Goal: Information Seeking & Learning: Learn about a topic

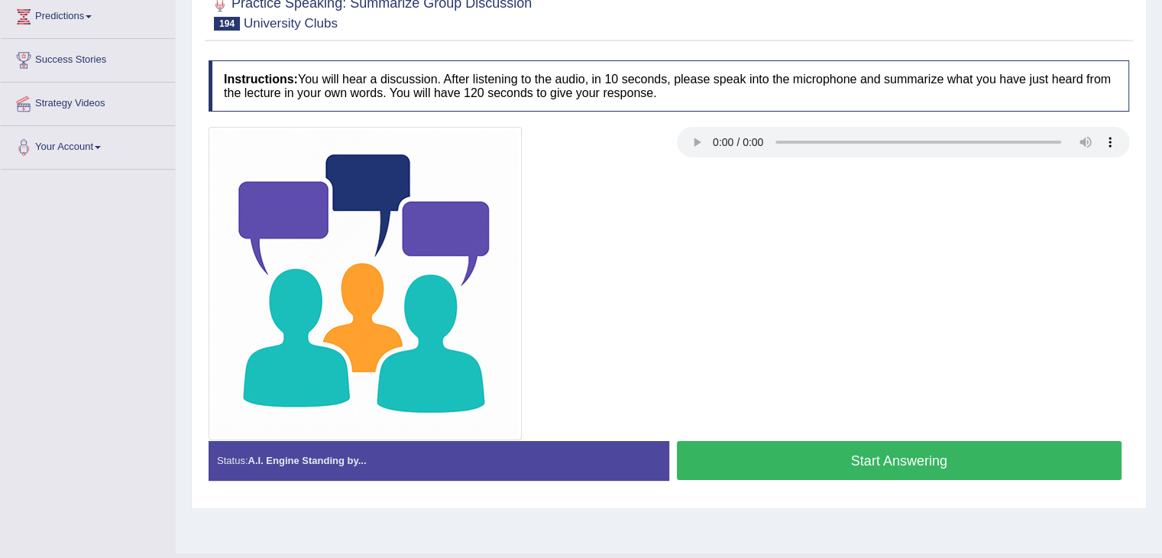
scroll to position [182, 0]
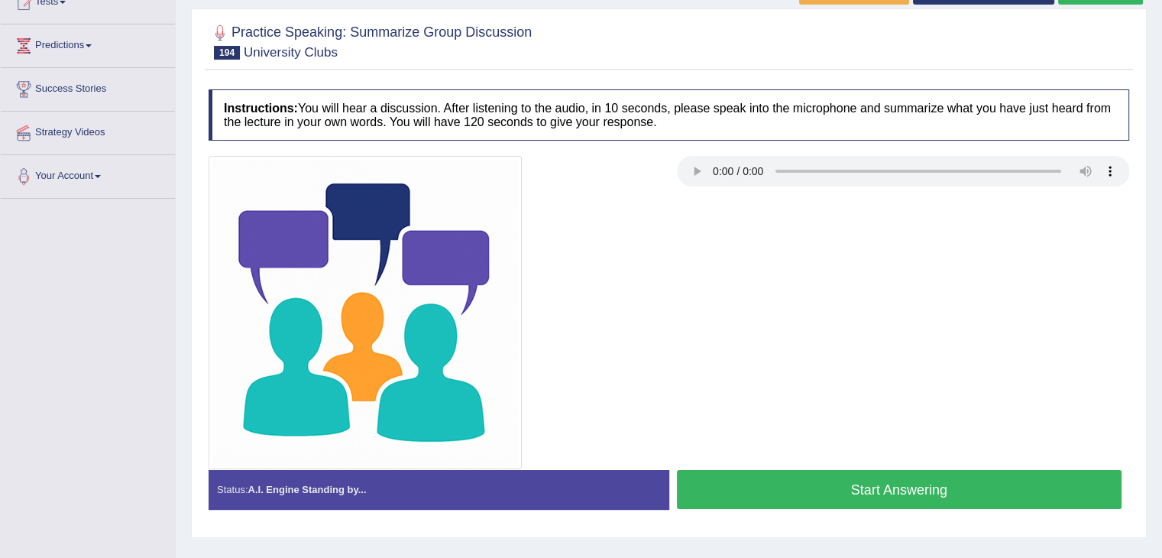
click at [910, 483] on button "Start Answering" at bounding box center [899, 489] width 445 height 39
click at [915, 473] on button "Start Answering" at bounding box center [899, 489] width 445 height 39
click at [901, 480] on button "Start Answering" at bounding box center [899, 489] width 445 height 39
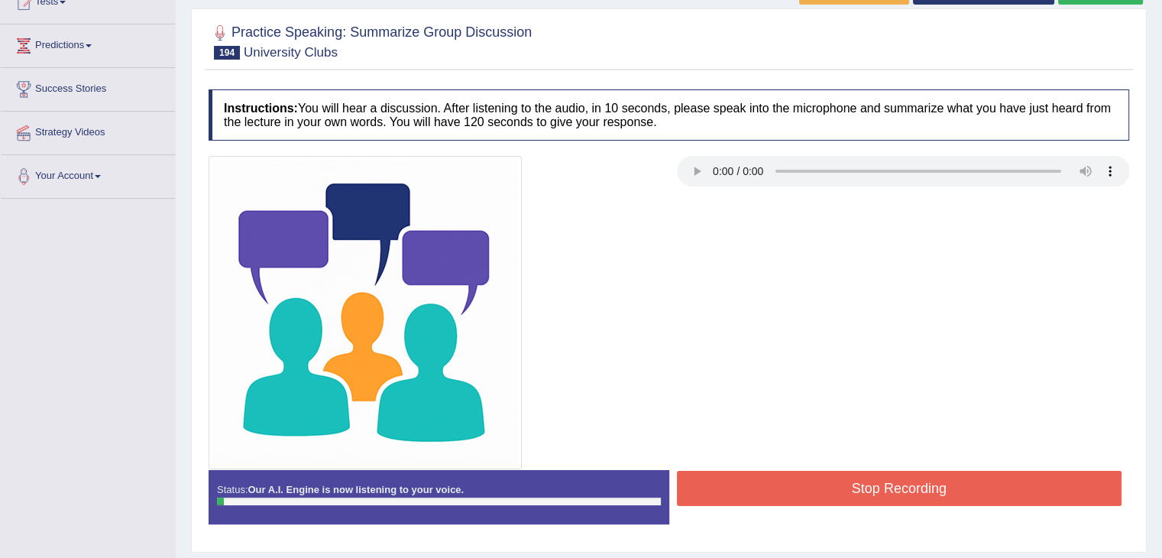
click at [894, 403] on div at bounding box center [669, 312] width 936 height 313
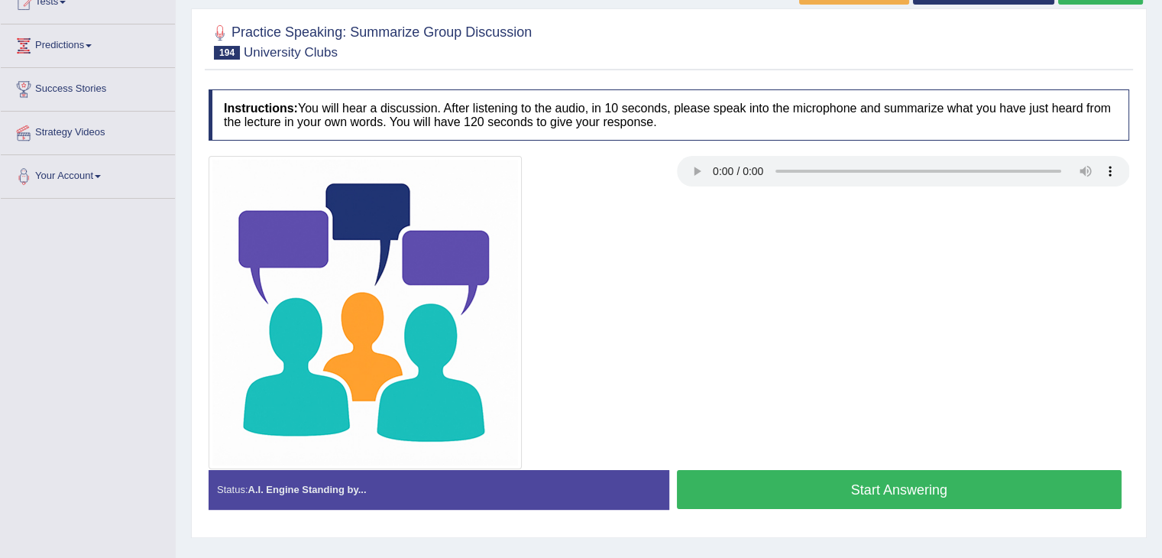
click at [819, 484] on button "Start Answering" at bounding box center [899, 489] width 445 height 39
click at [832, 493] on button "Start Answering" at bounding box center [899, 489] width 445 height 39
click at [759, 485] on button "Start Answering" at bounding box center [899, 489] width 445 height 39
click at [933, 506] on button "Start Answering" at bounding box center [899, 489] width 445 height 39
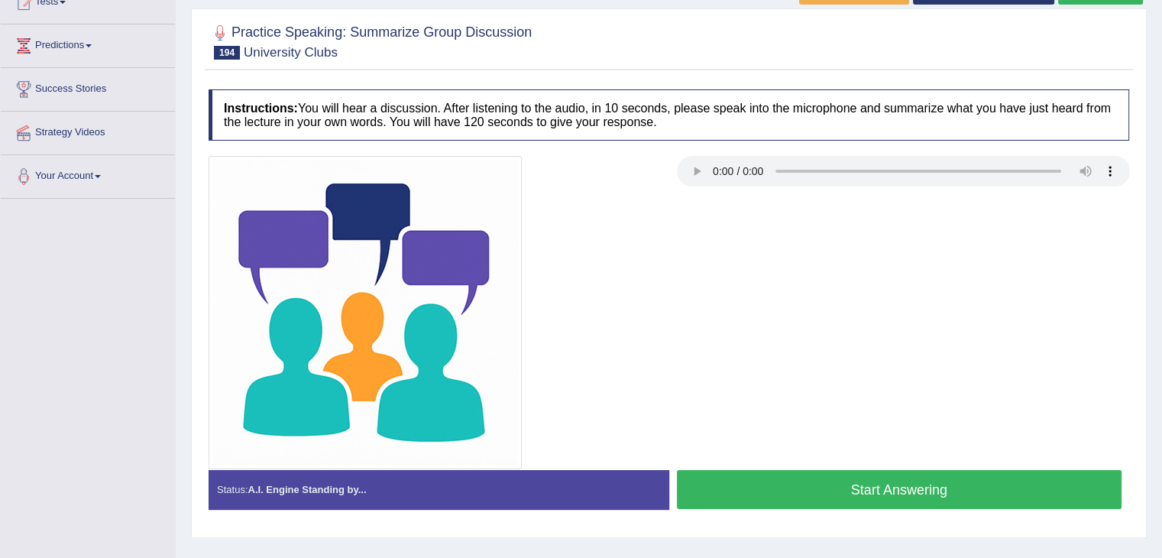
click at [893, 467] on div at bounding box center [669, 312] width 936 height 313
click at [893, 471] on button "Start Answering" at bounding box center [899, 489] width 445 height 39
click at [763, 480] on button "Start Answering" at bounding box center [899, 489] width 445 height 39
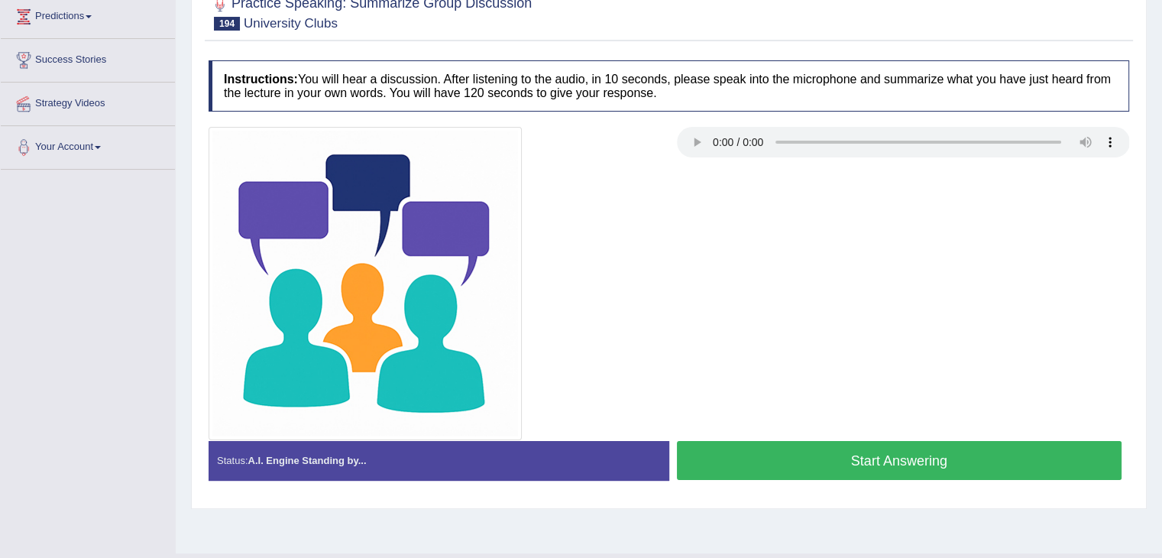
scroll to position [182, 0]
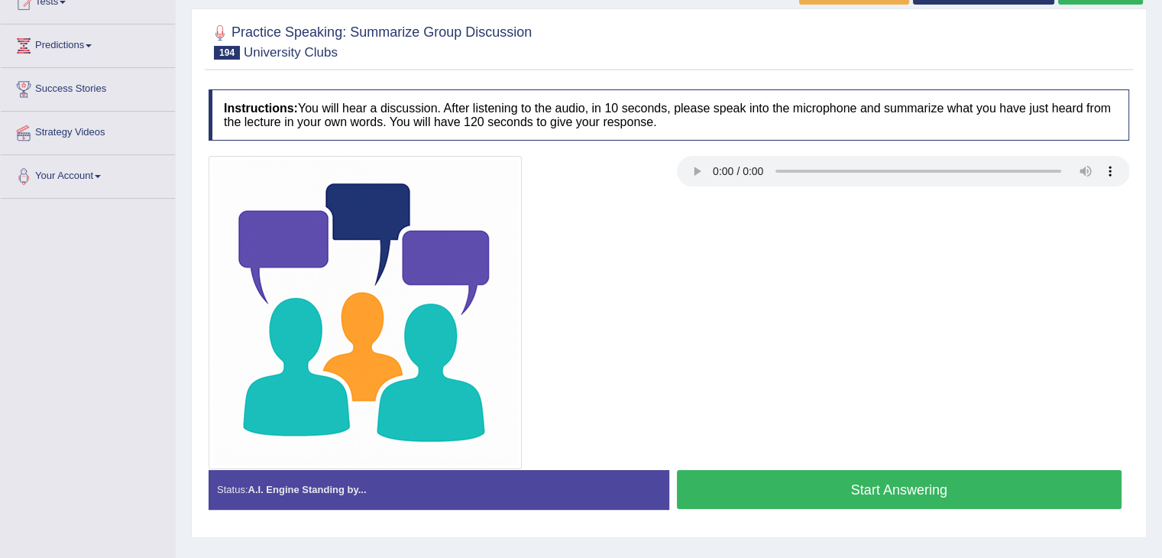
click at [867, 493] on button "Start Answering" at bounding box center [899, 489] width 445 height 39
click at [810, 487] on button "Start Answering" at bounding box center [899, 489] width 445 height 39
click at [794, 482] on button "Start Answering" at bounding box center [899, 489] width 445 height 39
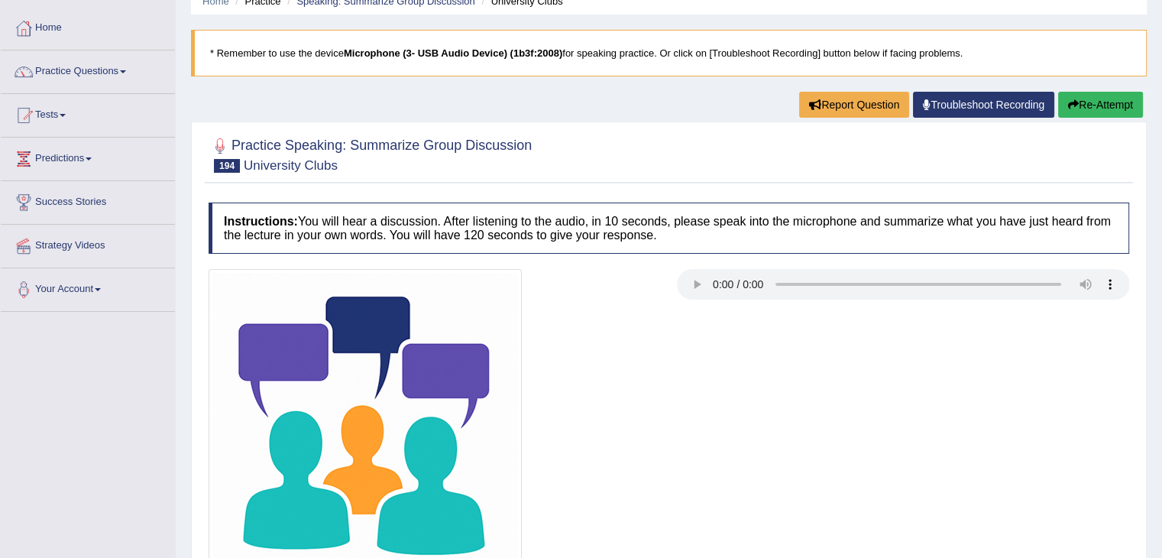
scroll to position [41, 0]
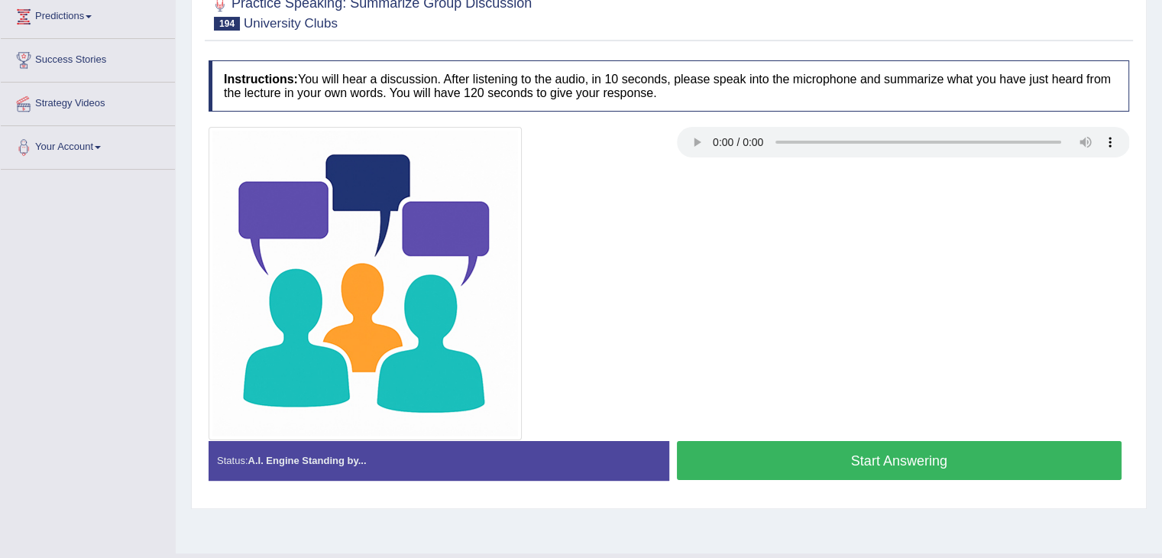
scroll to position [221, 0]
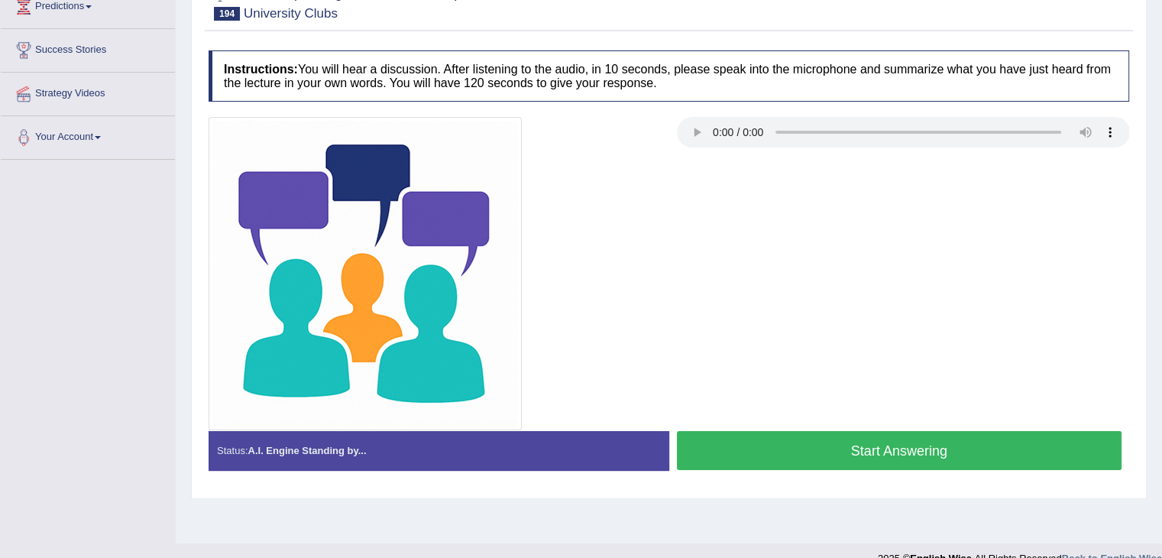
click at [828, 437] on button "Start Answering" at bounding box center [899, 450] width 445 height 39
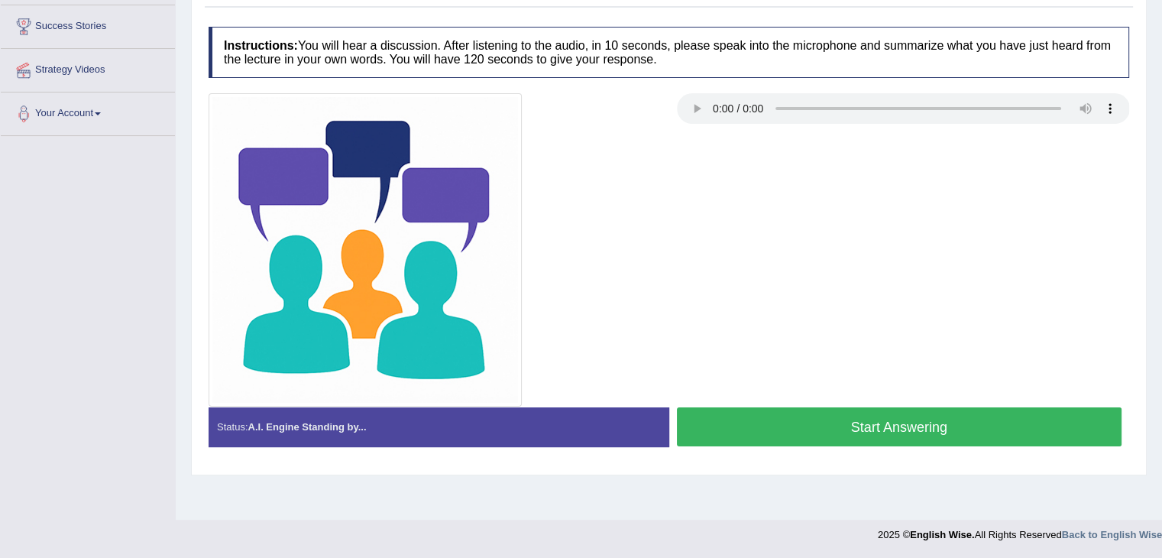
scroll to position [221, 0]
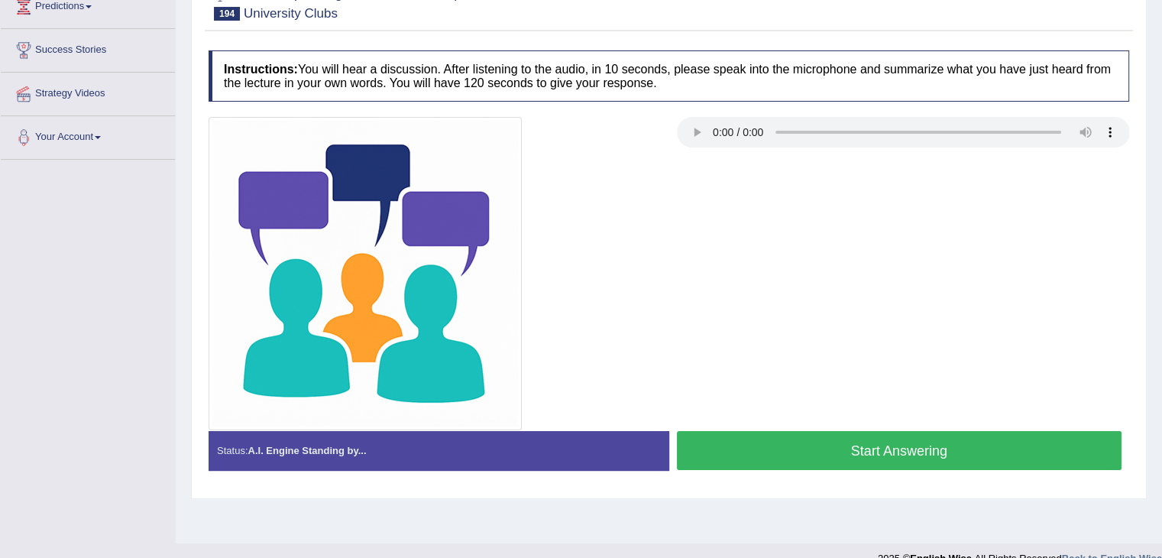
click at [899, 437] on button "Start Answering" at bounding box center [899, 450] width 445 height 39
click at [862, 447] on button "Start Answering" at bounding box center [899, 450] width 445 height 39
click at [801, 454] on button "Start Answering" at bounding box center [899, 450] width 445 height 39
click at [819, 447] on button "Start Answering" at bounding box center [899, 450] width 445 height 39
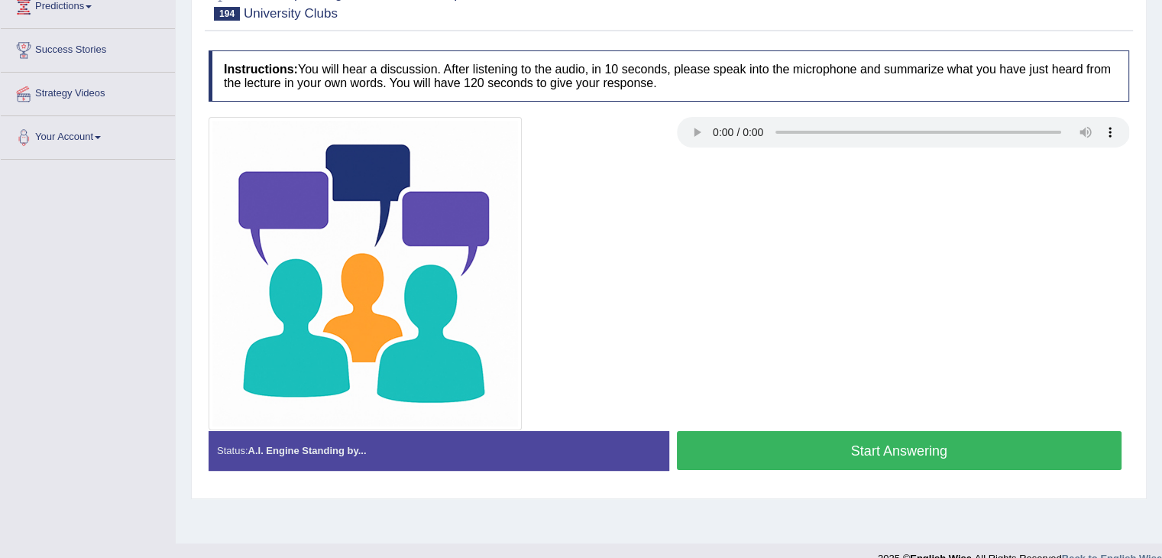
click at [803, 441] on button "Start Answering" at bounding box center [899, 450] width 445 height 39
click at [833, 441] on button "Start Answering" at bounding box center [899, 450] width 445 height 39
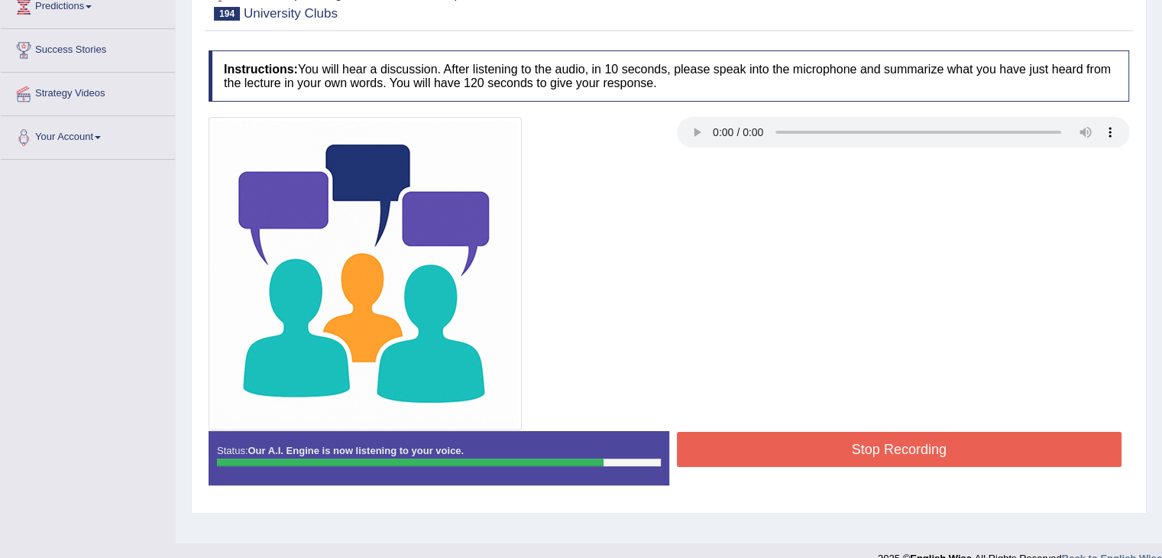
click at [895, 439] on button "Stop Recording" at bounding box center [899, 449] width 445 height 35
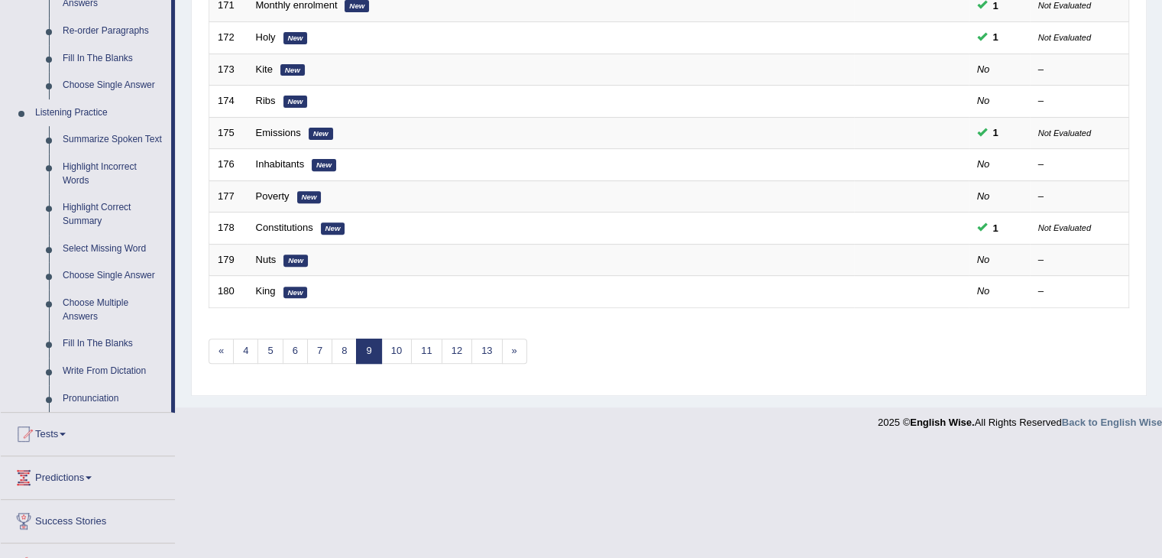
scroll to position [574, 0]
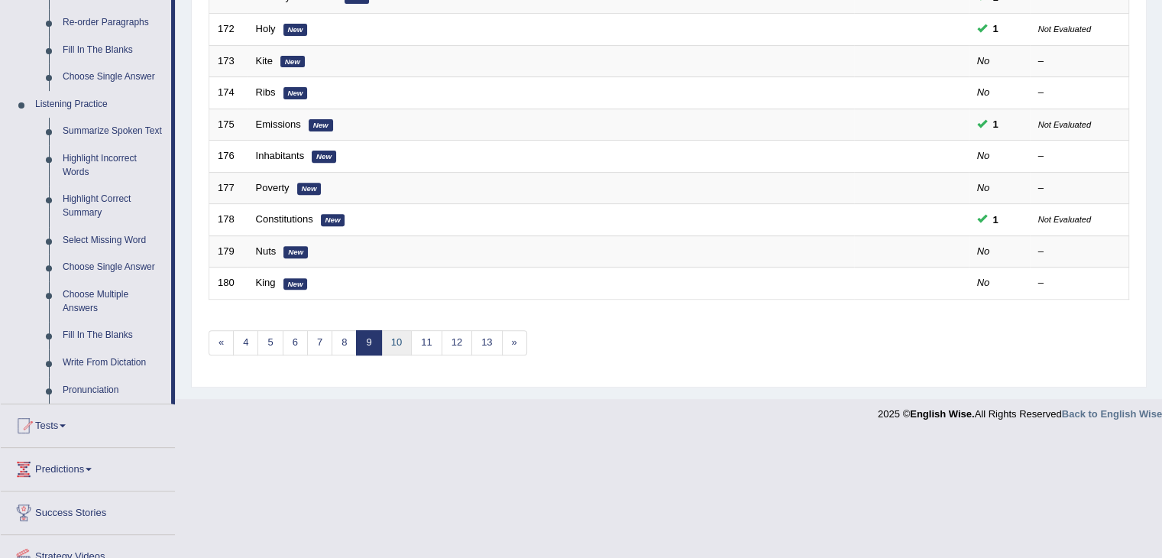
click at [400, 335] on link "10" at bounding box center [396, 342] width 31 height 25
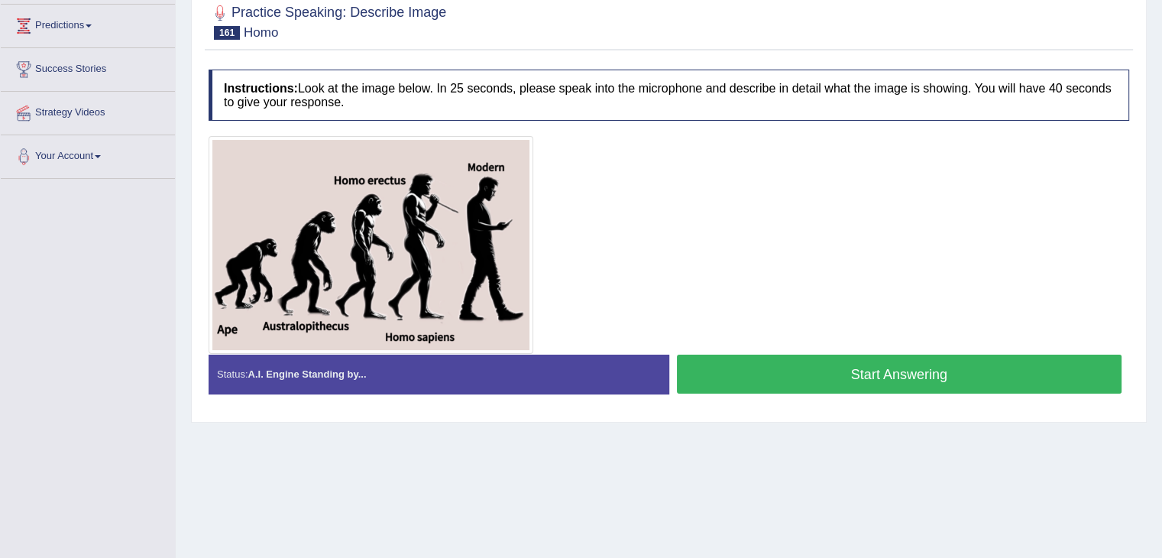
scroll to position [244, 0]
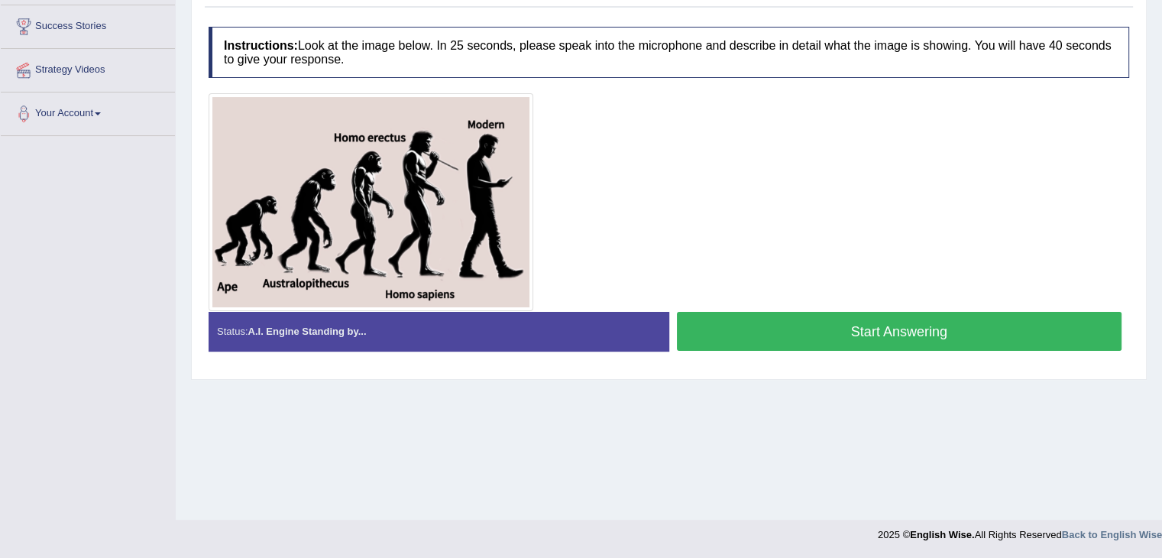
click at [867, 344] on button "Start Answering" at bounding box center [899, 331] width 445 height 39
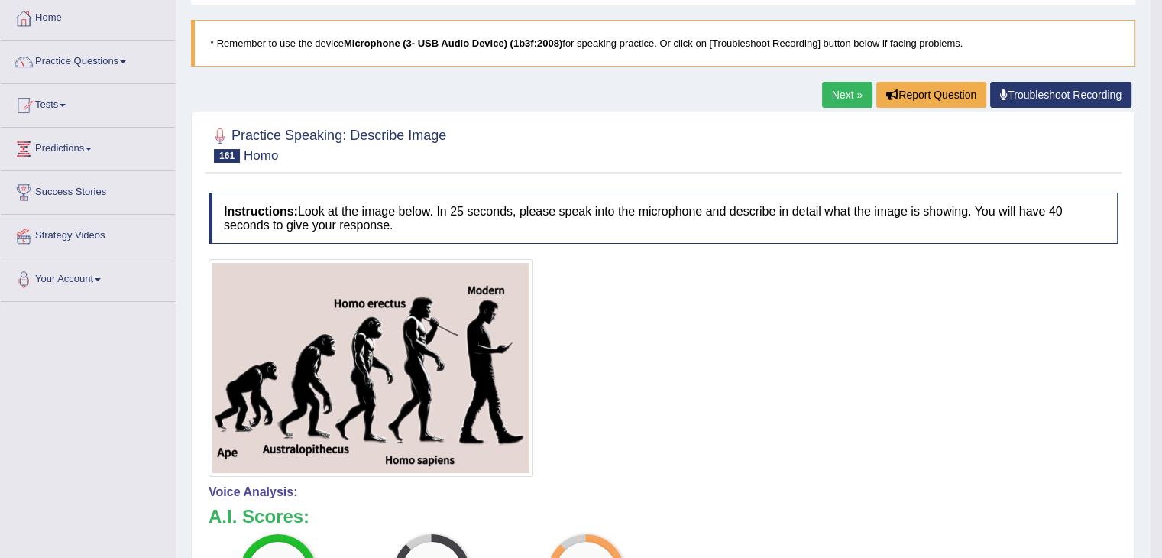
scroll to position [183, 0]
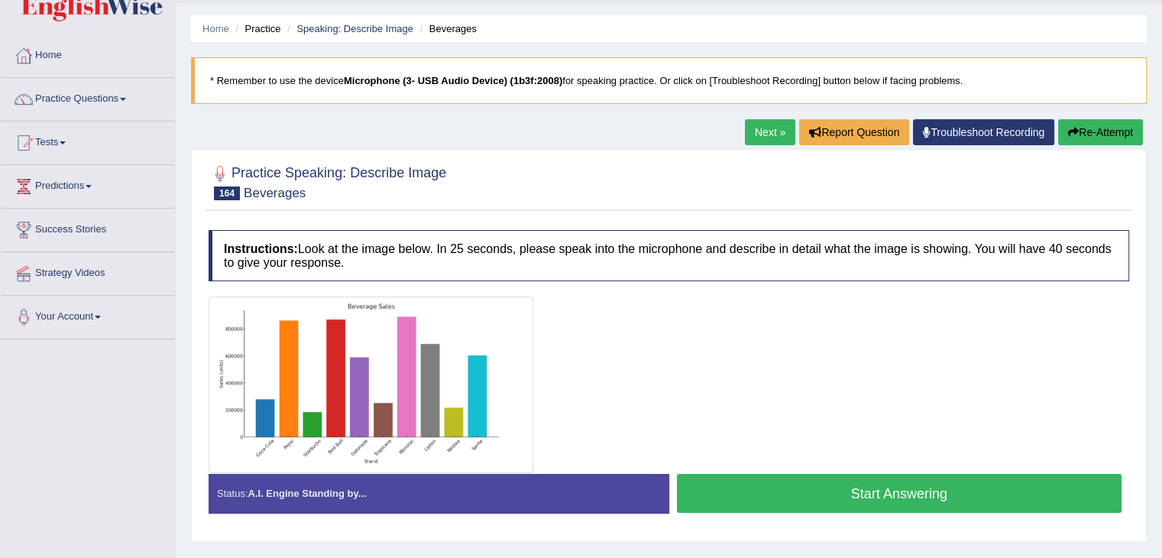
scroll to position [98, 0]
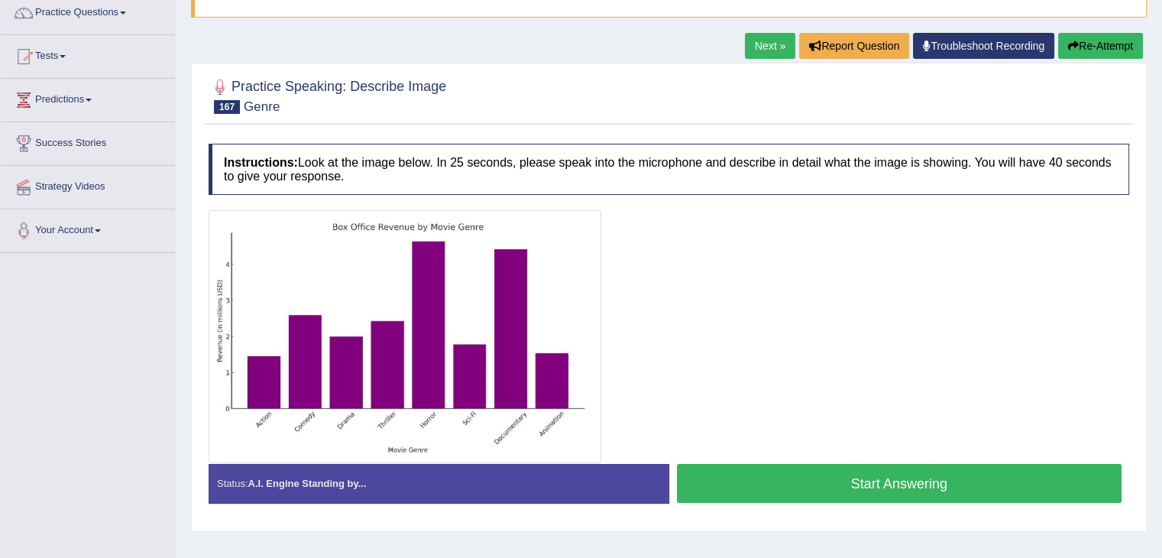
scroll to position [141, 0]
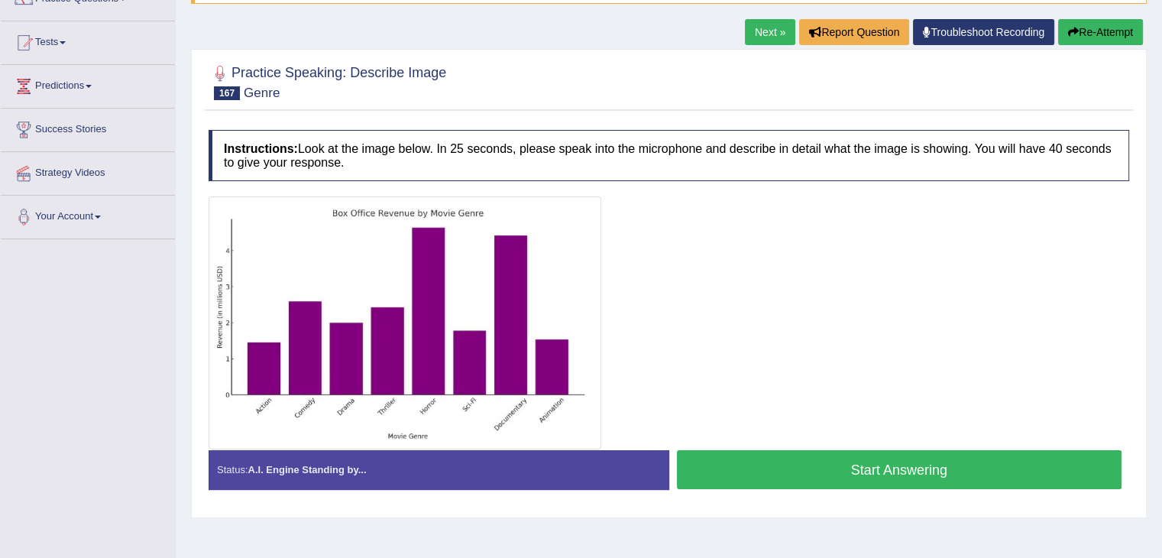
click at [829, 455] on button "Start Answering" at bounding box center [899, 469] width 445 height 39
click at [812, 456] on button "Start Answering" at bounding box center [899, 469] width 445 height 39
drag, startPoint x: 803, startPoint y: 483, endPoint x: 799, endPoint y: 393, distance: 90.2
click at [799, 393] on div "Instructions: Look at the image below. In 25 seconds, please speak into the mic…" at bounding box center [669, 315] width 928 height 386
click at [800, 467] on button "Start Answering" at bounding box center [899, 469] width 445 height 39
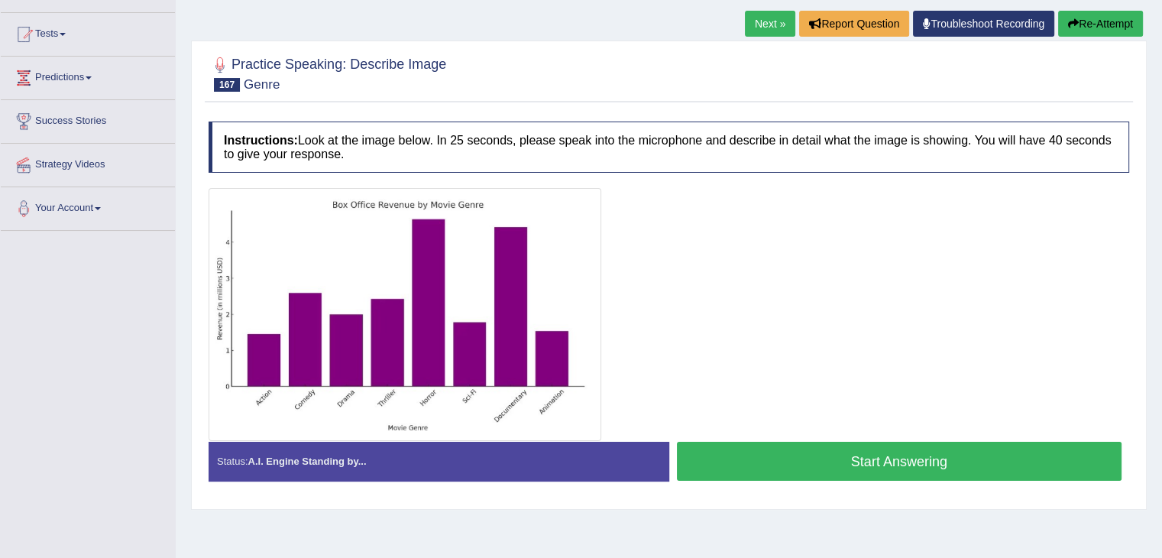
scroll to position [141, 0]
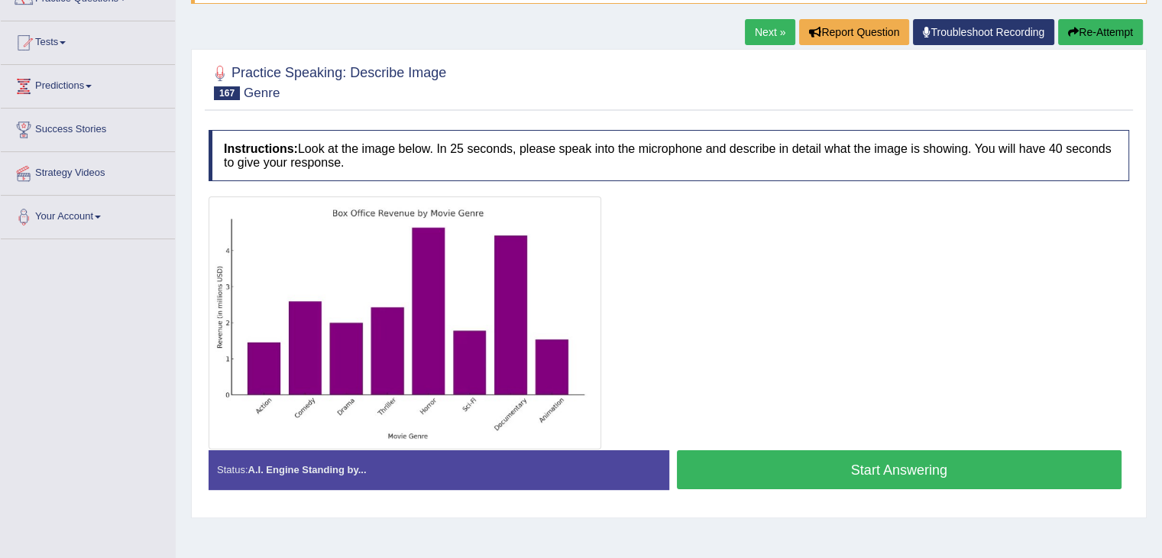
click at [767, 473] on button "Start Answering" at bounding box center [899, 469] width 445 height 39
click at [706, 468] on button "Start Answering" at bounding box center [899, 469] width 445 height 39
click at [803, 462] on button "Start Answering" at bounding box center [899, 469] width 445 height 39
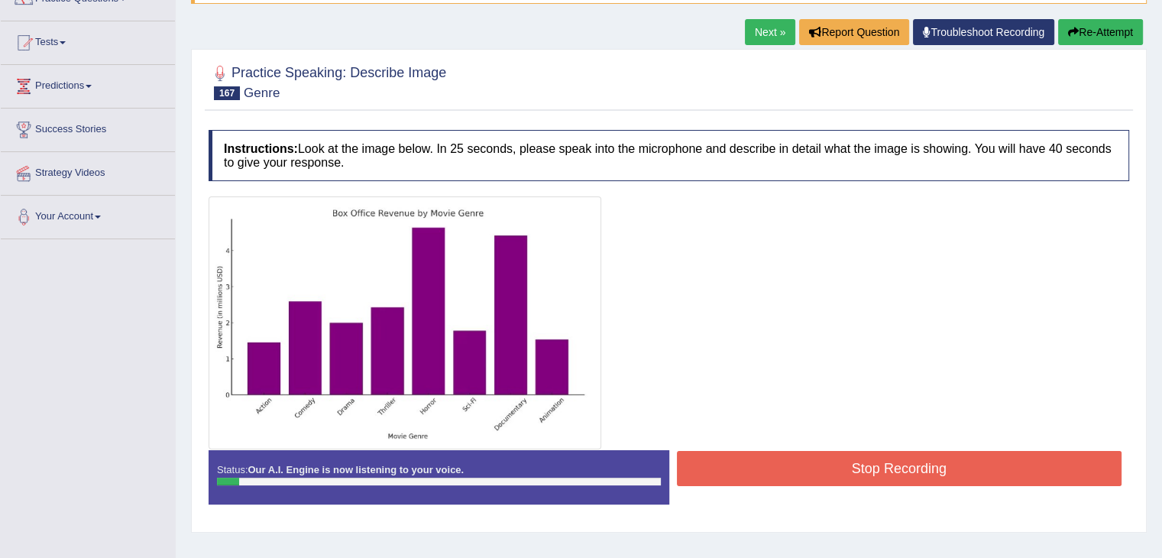
click at [718, 315] on div at bounding box center [669, 322] width 920 height 253
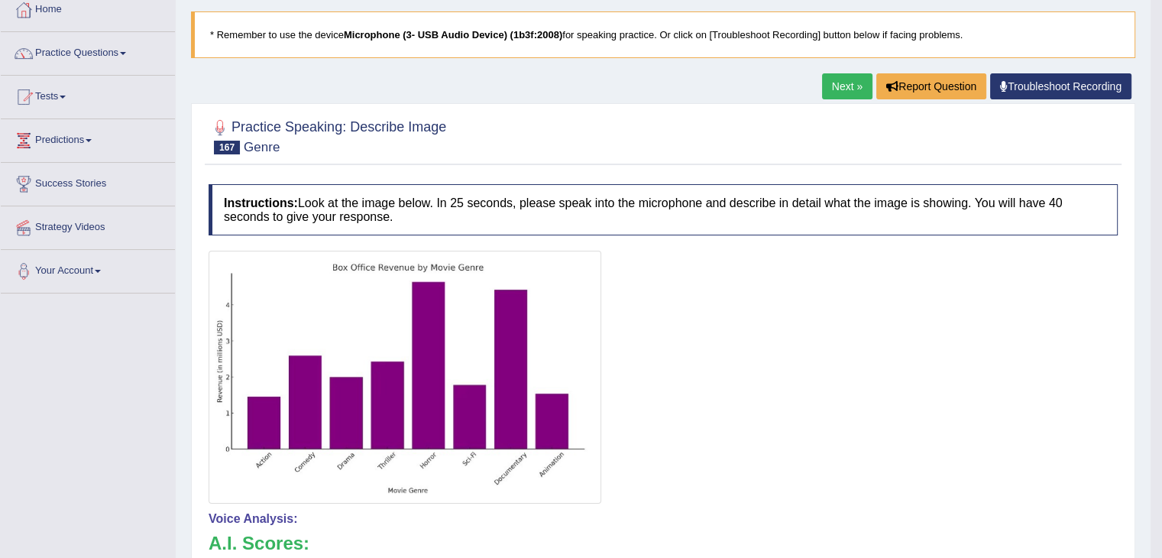
scroll to position [47, 0]
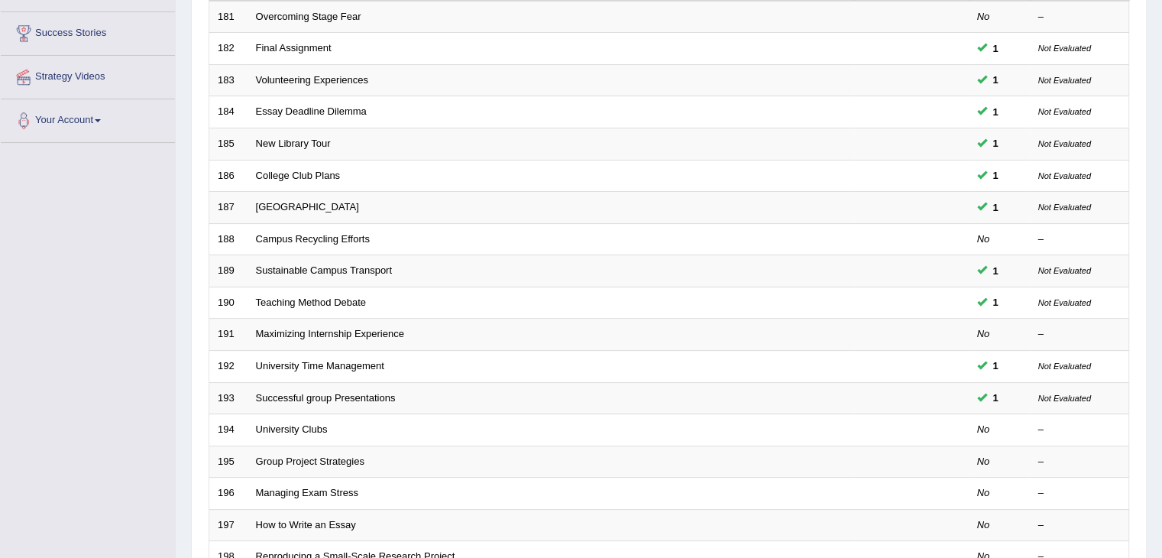
scroll to position [415, 0]
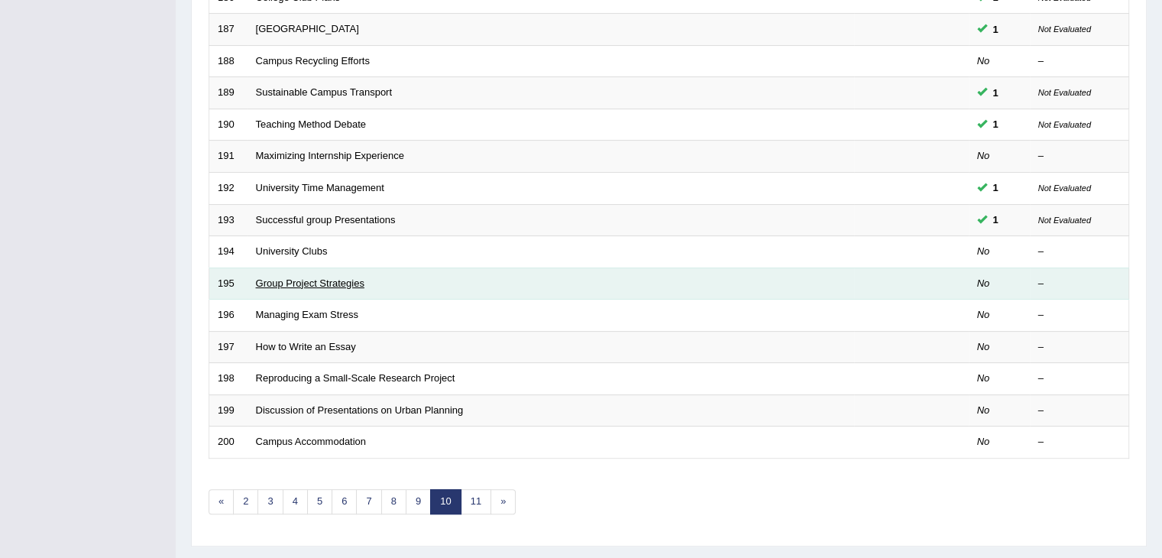
click at [306, 279] on link "Group Project Strategies" at bounding box center [310, 282] width 108 height 11
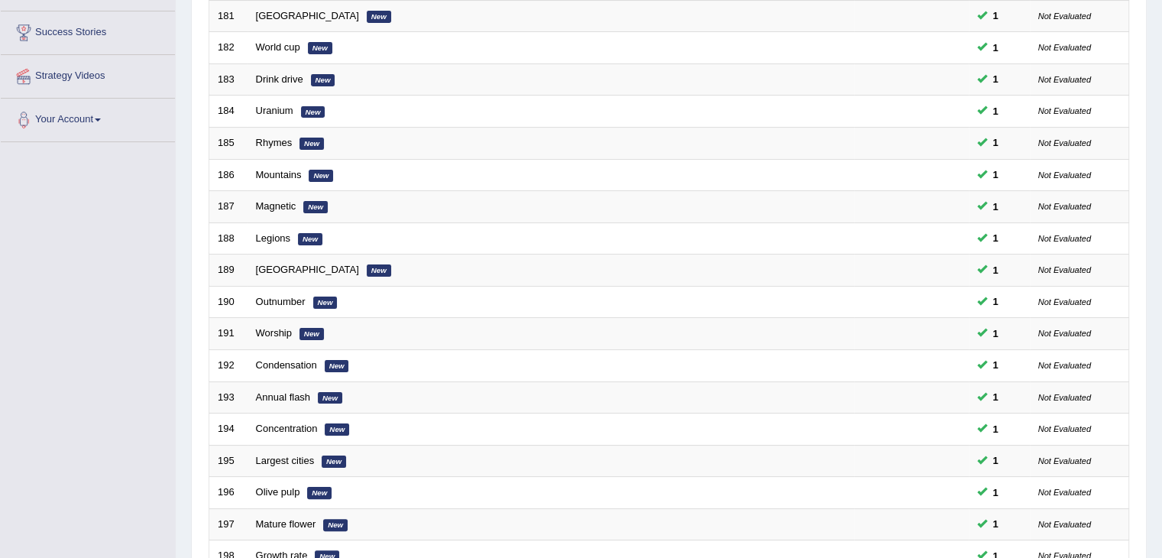
scroll to position [449, 0]
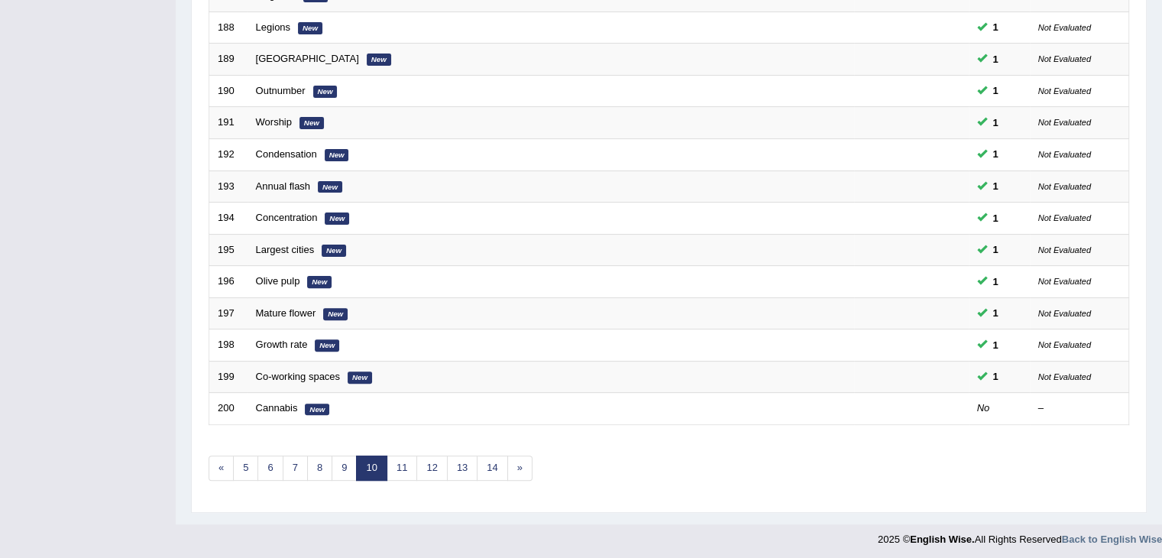
drag, startPoint x: 1172, startPoint y: 192, endPoint x: 1172, endPoint y: 478, distance: 285.6
click at [397, 471] on link "11" at bounding box center [401, 467] width 31 height 25
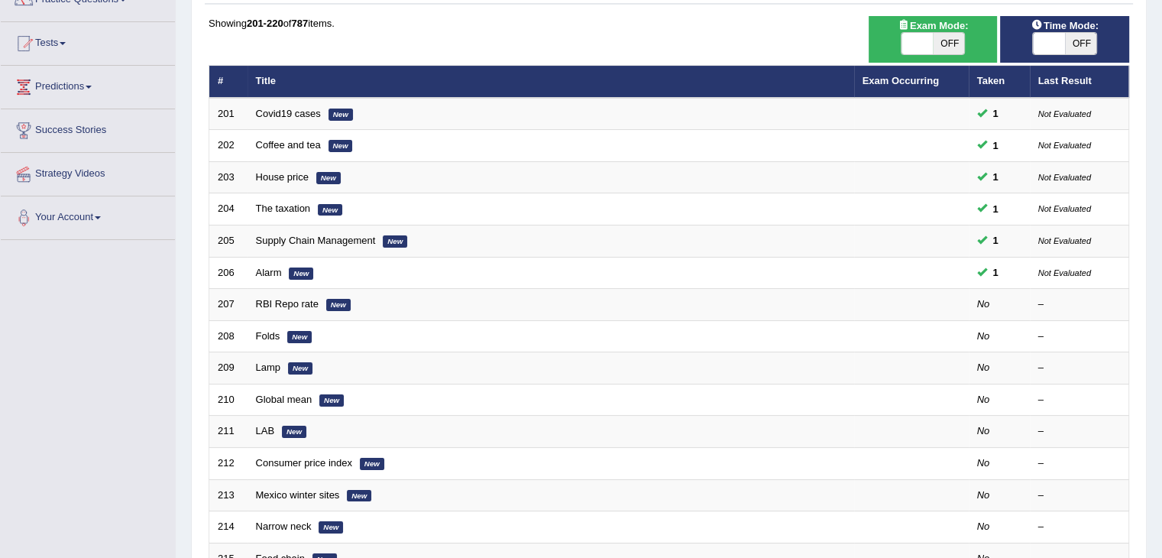
scroll to position [221, 0]
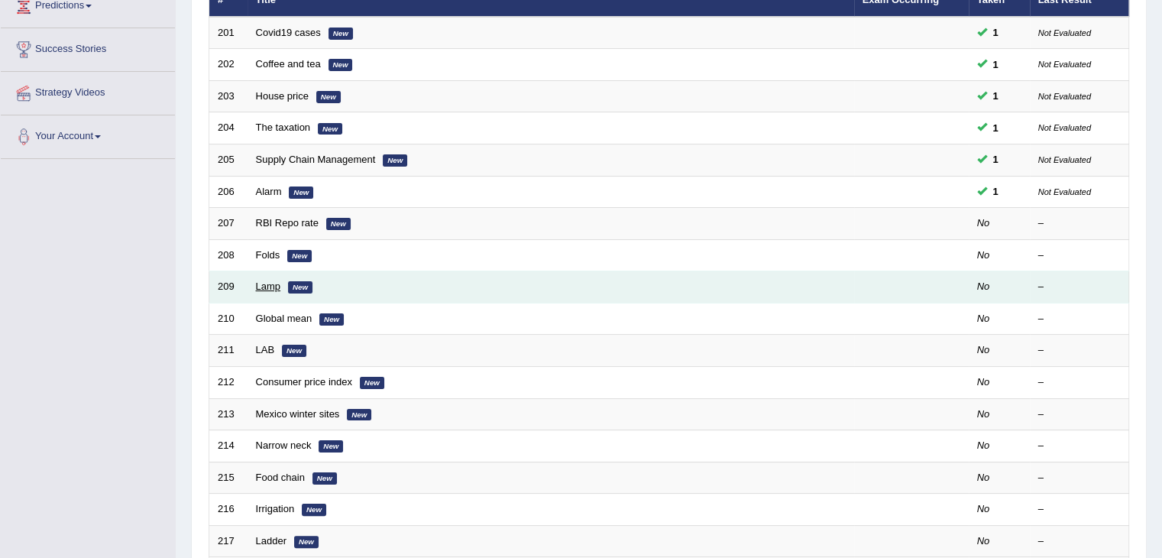
click at [273, 283] on link "Lamp" at bounding box center [268, 285] width 25 height 11
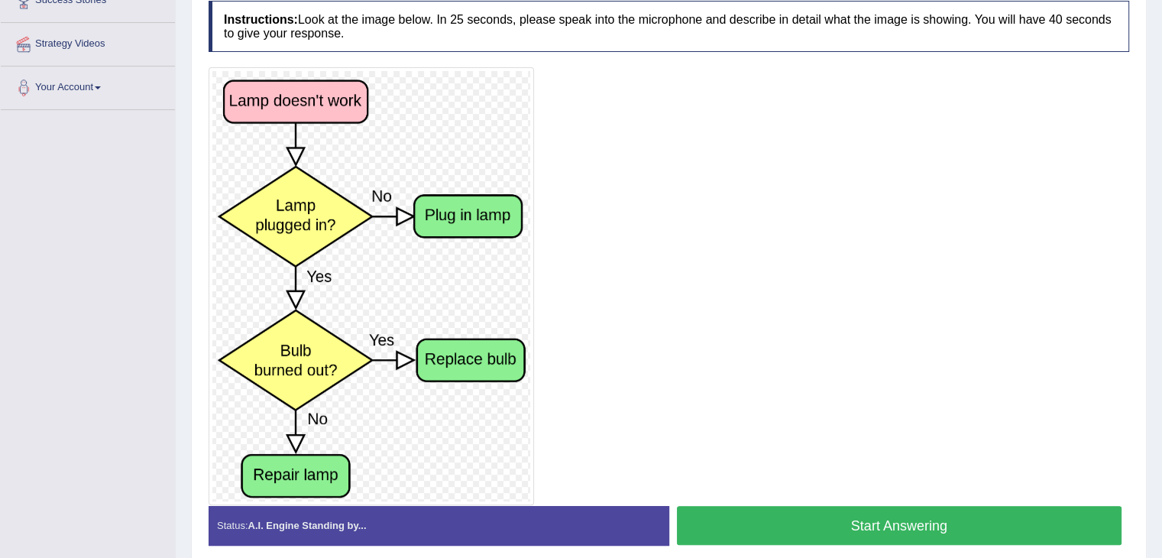
scroll to position [280, 0]
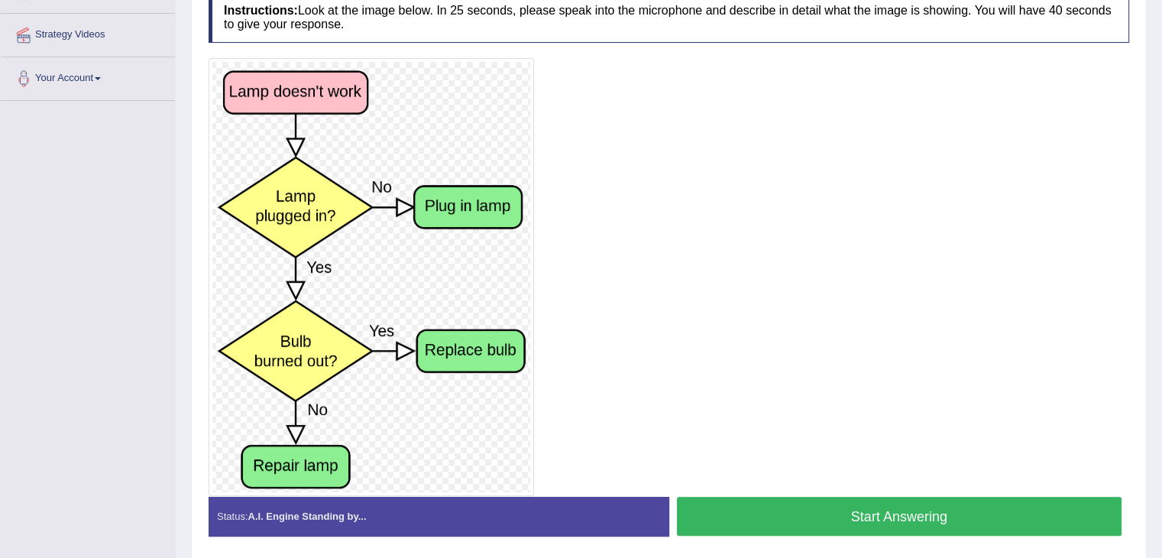
click at [868, 520] on button "Start Answering" at bounding box center [899, 515] width 445 height 39
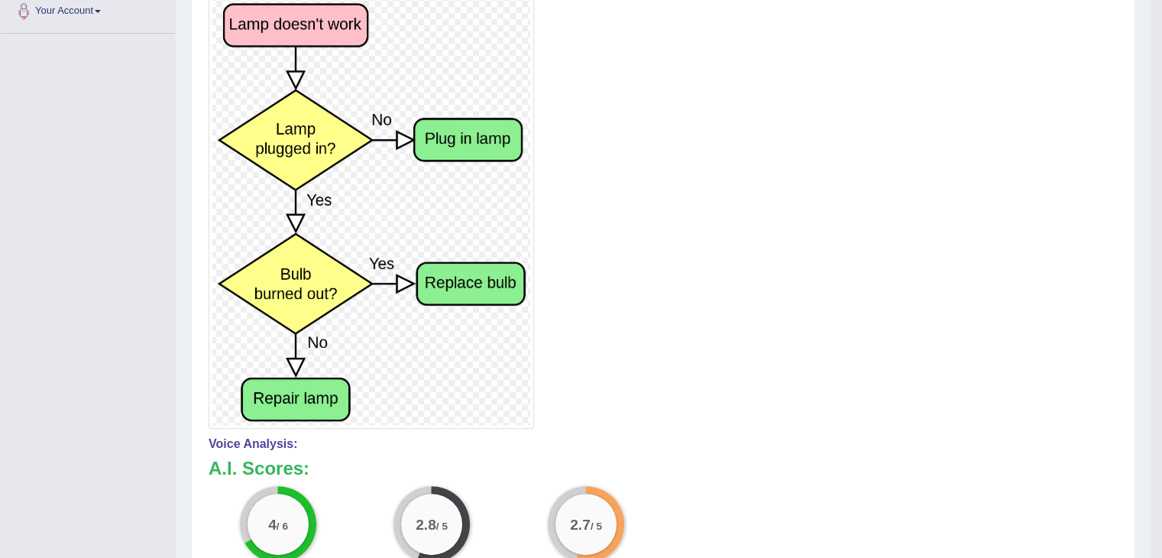
scroll to position [359, 0]
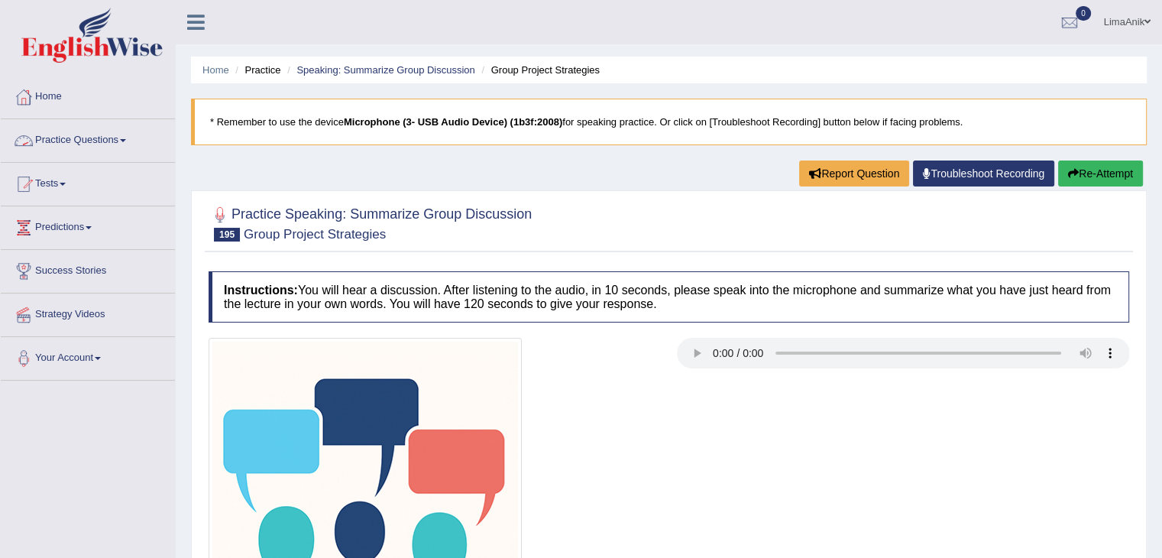
click at [95, 140] on link "Practice Questions" at bounding box center [88, 138] width 174 height 38
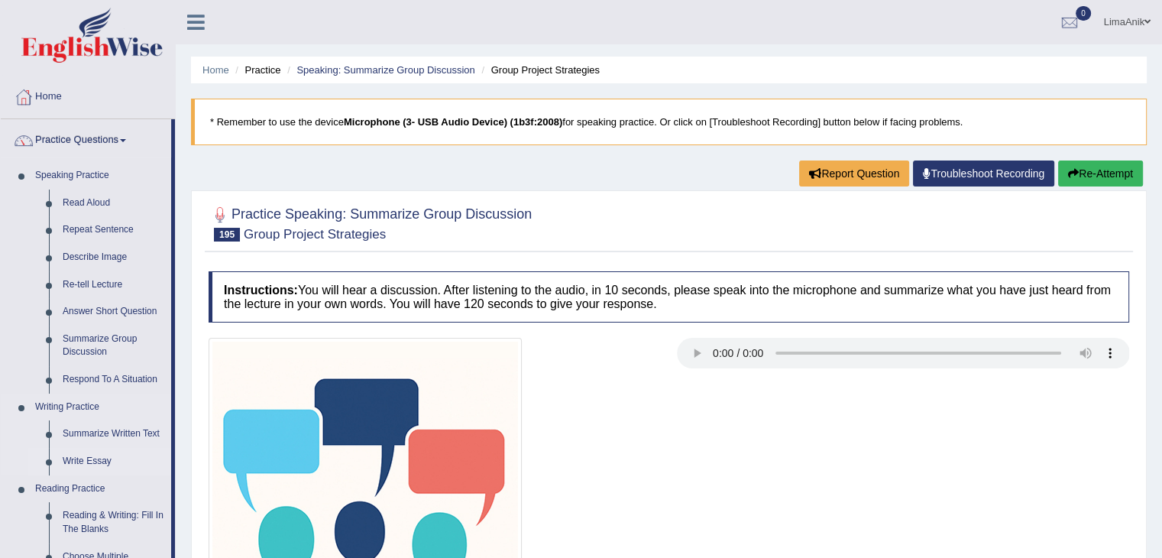
click at [90, 457] on link "Write Essay" at bounding box center [113, 461] width 115 height 27
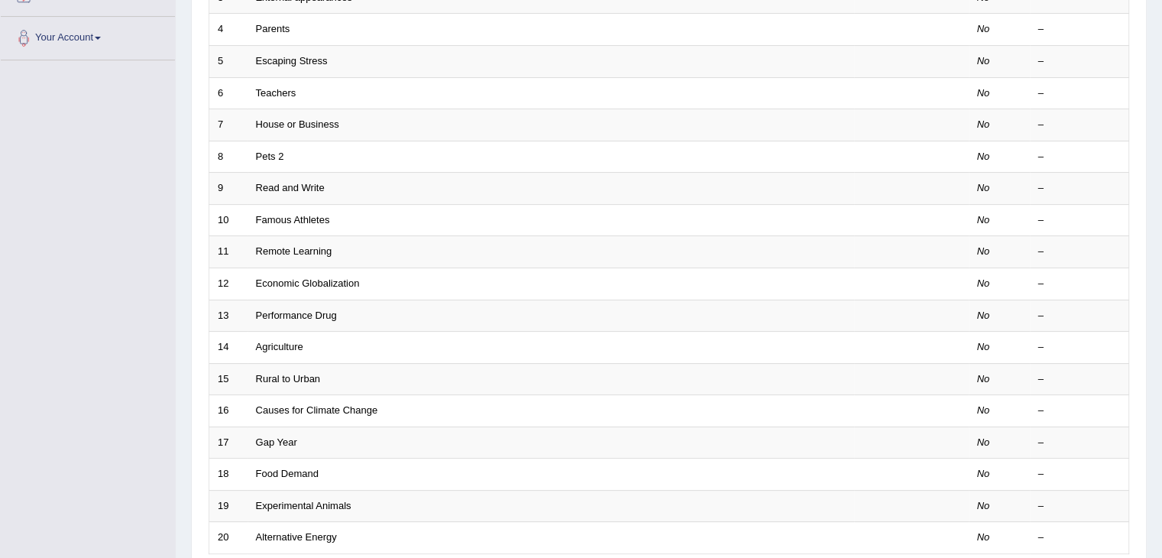
scroll to position [449, 0]
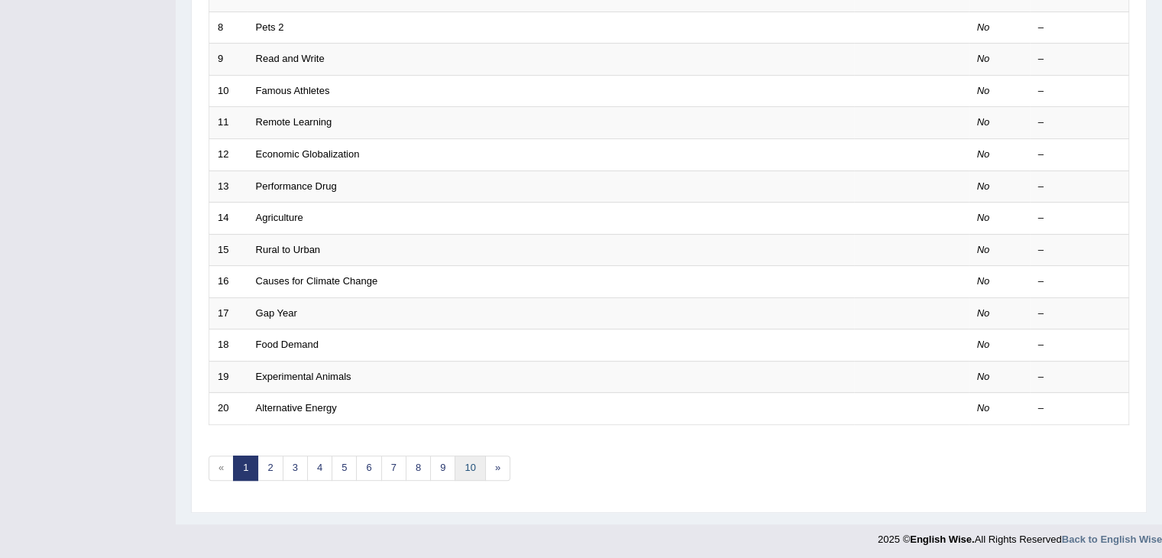
click at [464, 468] on link "10" at bounding box center [469, 467] width 31 height 25
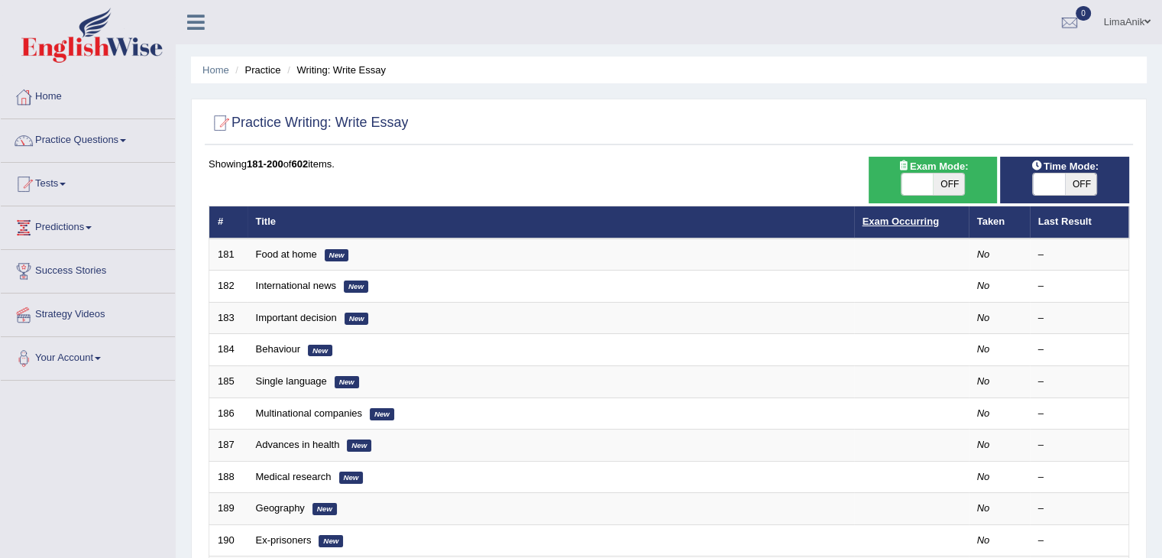
click at [900, 221] on link "Exam Occurring" at bounding box center [900, 220] width 76 height 11
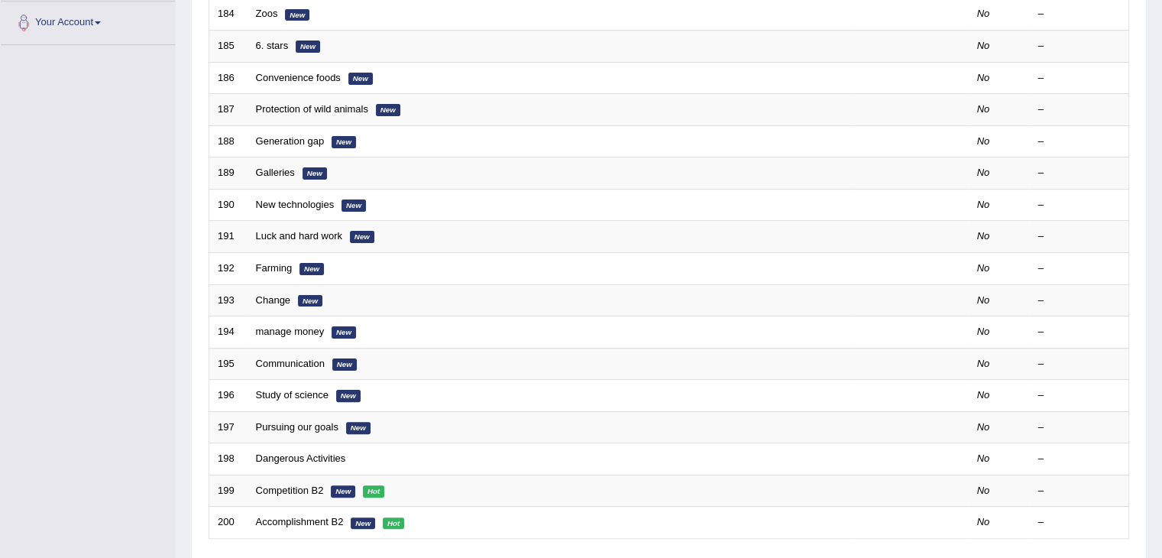
scroll to position [449, 0]
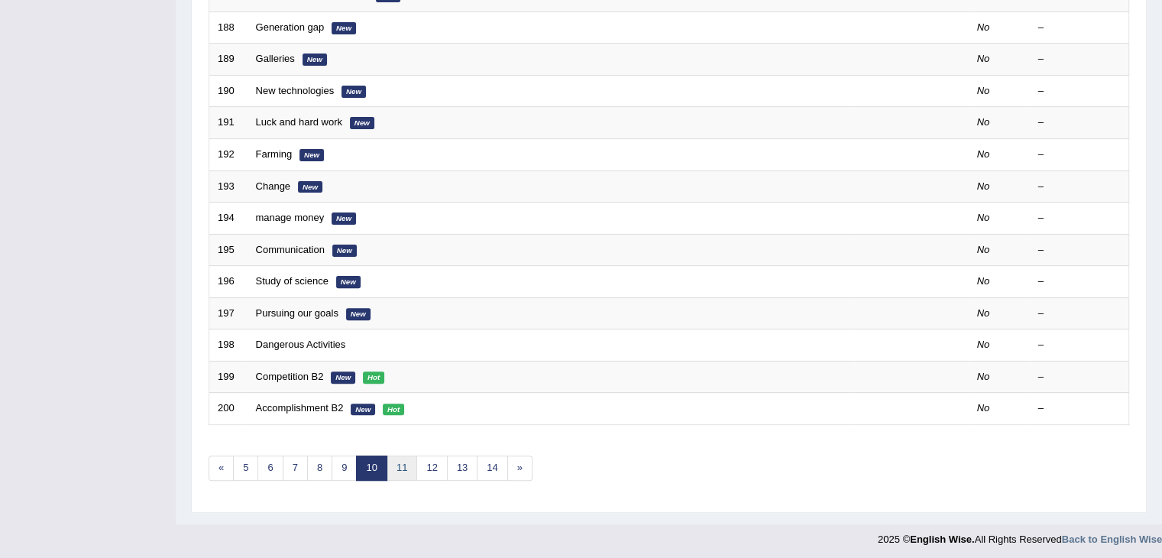
click at [400, 465] on link "11" at bounding box center [401, 467] width 31 height 25
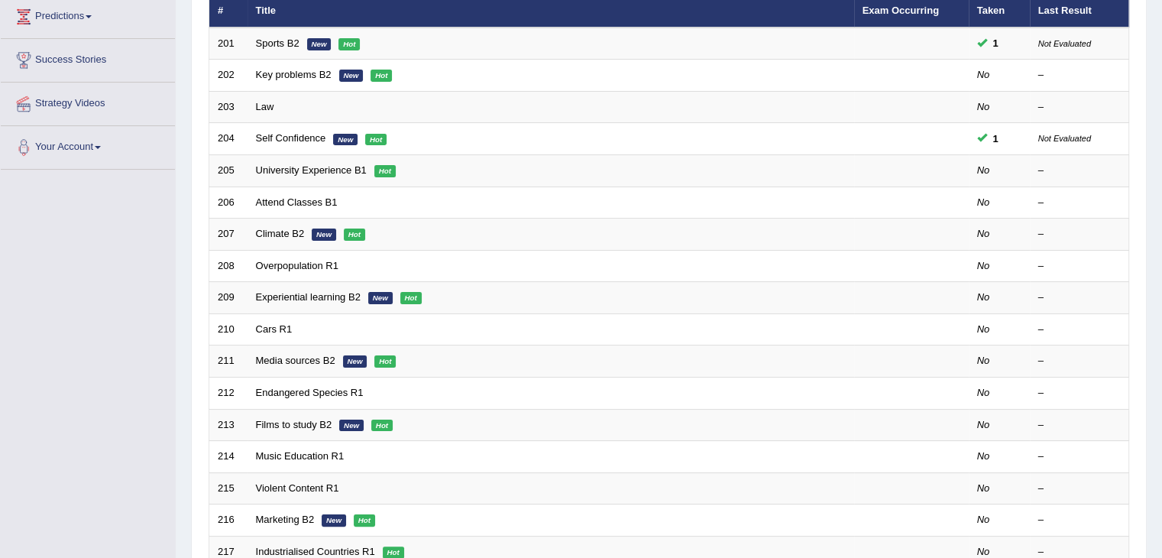
scroll to position [215, 0]
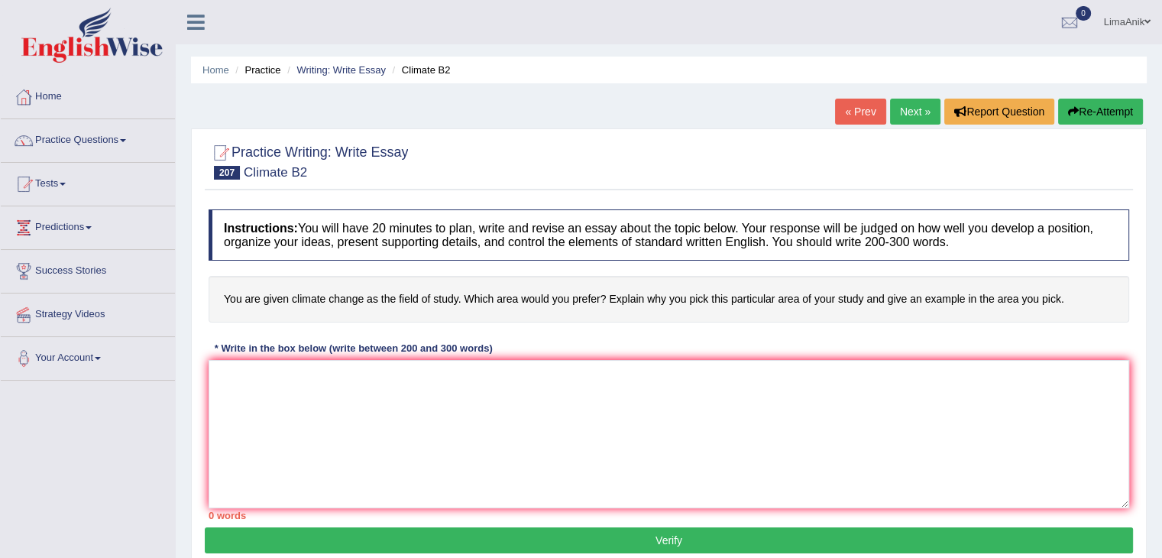
click at [608, 299] on h4 "You are given climate change as the field of study. Which area would you prefer…" at bounding box center [669, 299] width 920 height 47
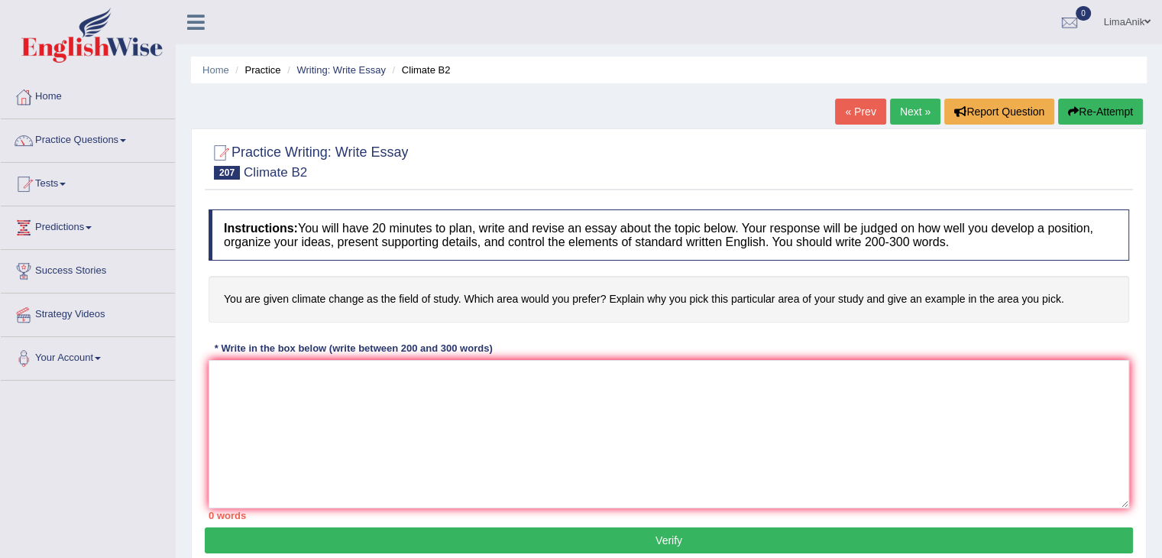
drag, startPoint x: 608, startPoint y: 299, endPoint x: 801, endPoint y: 337, distance: 197.0
click at [801, 337] on div "Instructions: You will have 20 minutes to plan, write and revise an essay about…" at bounding box center [669, 364] width 928 height 325
